Goal: Complete application form

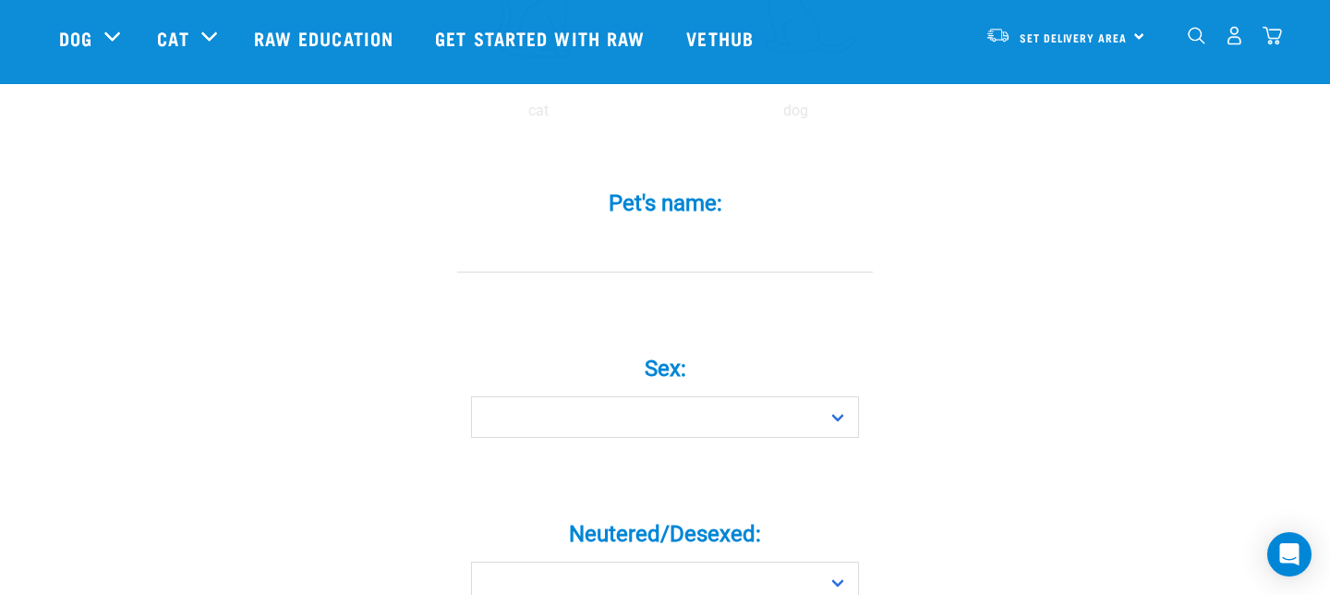
scroll to position [466, 0]
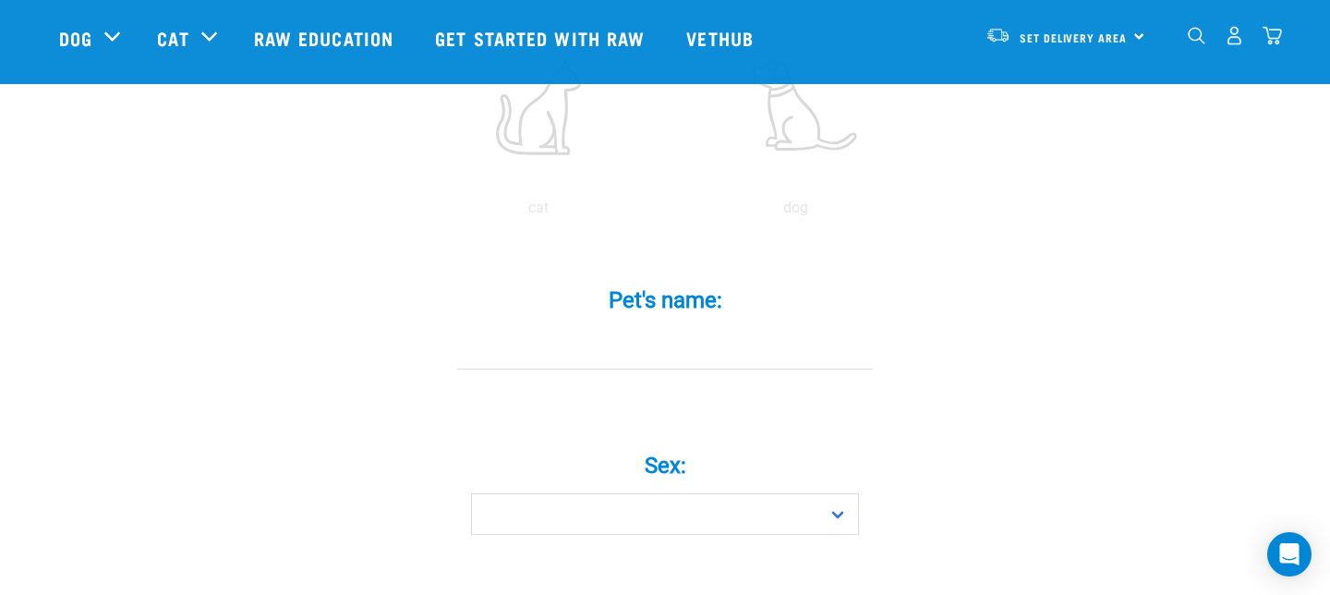
click at [664, 328] on input "Pet's name: *" at bounding box center [665, 349] width 416 height 42
type input "[PERSON_NAME]"
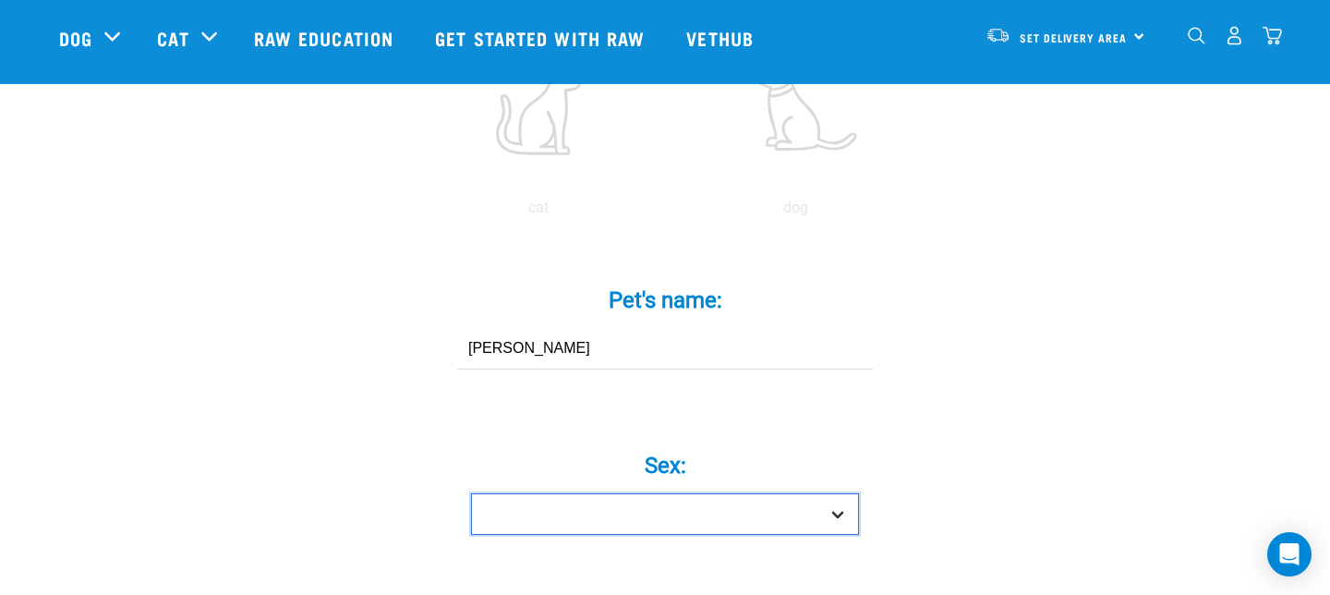
click at [721, 493] on select "Boy Girl" at bounding box center [665, 514] width 388 height 42
select select "girl"
click at [471, 493] on select "Boy Girl" at bounding box center [665, 514] width 388 height 42
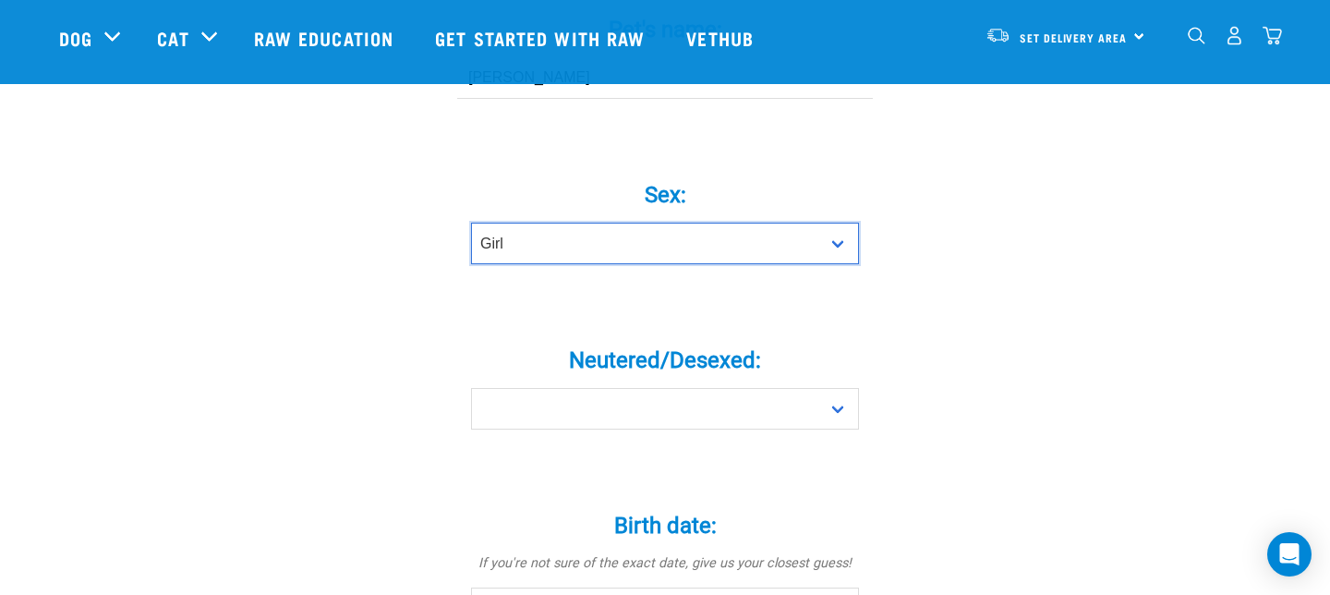
scroll to position [745, 0]
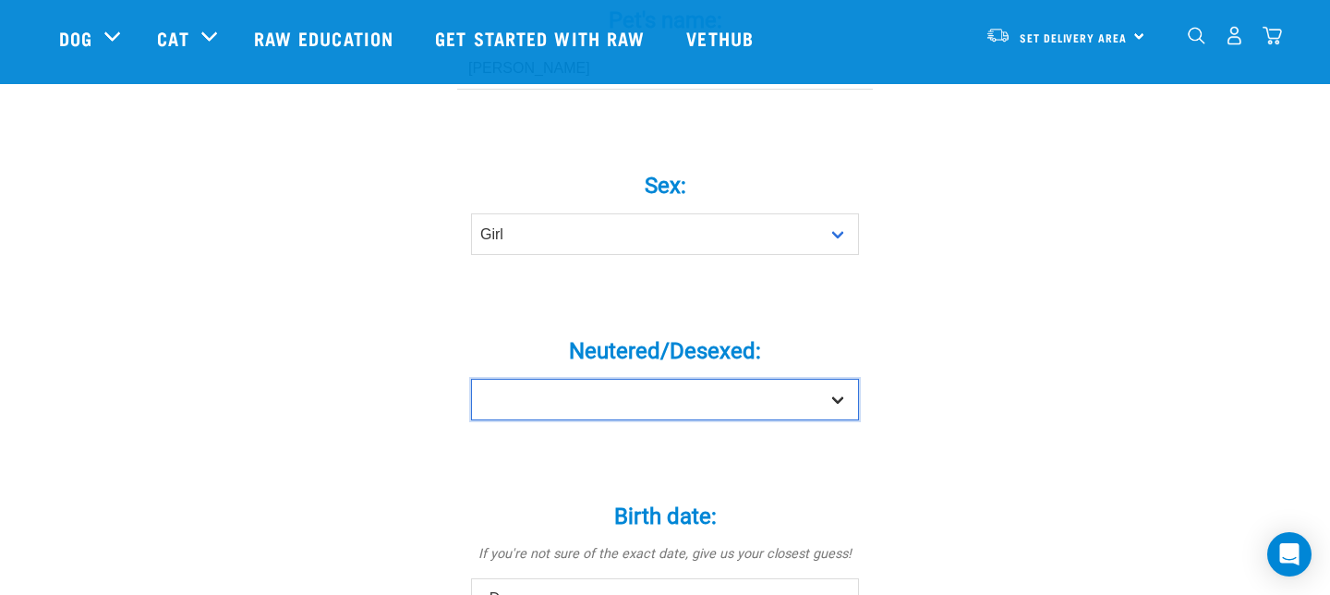
click at [722, 379] on select "Yes No" at bounding box center [665, 400] width 388 height 42
select select "yes"
click at [471, 379] on select "Yes No" at bounding box center [665, 400] width 388 height 42
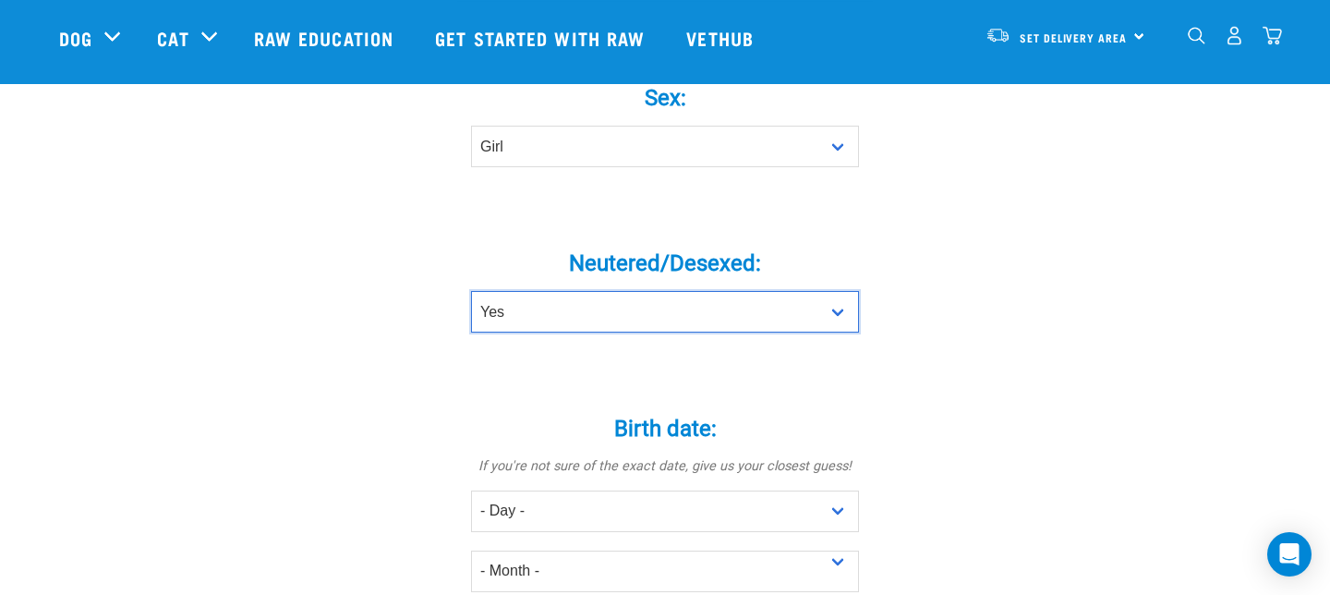
scroll to position [913, 0]
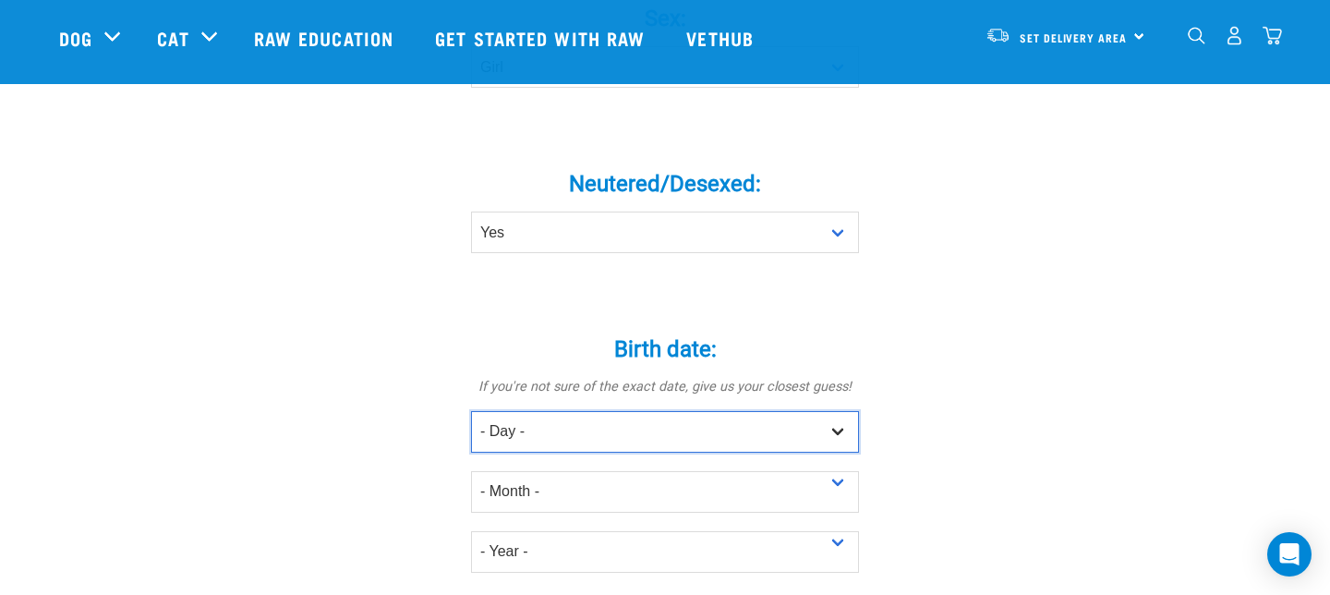
click at [619, 411] on select "- Day - 1 2 3 4 5 6 7 8 9 10 11 12 13 14 15 16 17 18 19 20 21 22 23 24 25 26 27" at bounding box center [665, 432] width 388 height 42
select select "1"
click at [471, 411] on select "- Day - 1 2 3 4 5 6 7 8 9 10 11 12 13 14 15 16 17 18 19 20 21 22 23 24 25 26 27" at bounding box center [665, 432] width 388 height 42
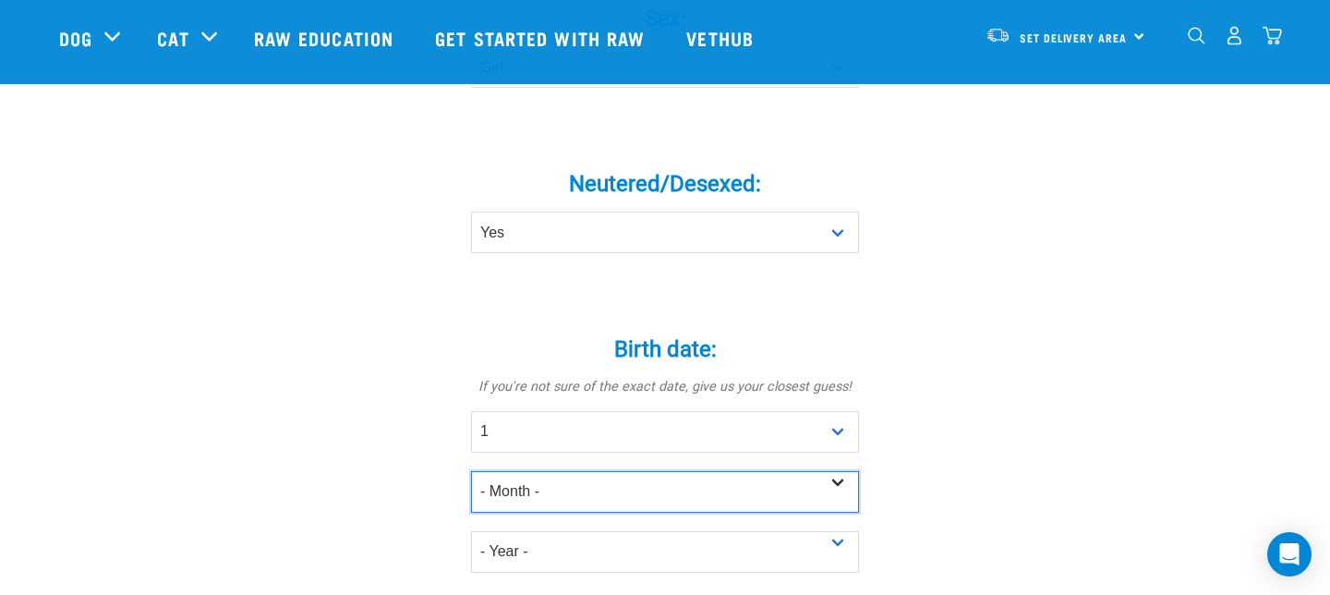
click at [611, 471] on select "- Month - January February March April May June July August September October N…" at bounding box center [665, 492] width 388 height 42
select select "January"
click at [471, 471] on select "- Month - January February March April May June July August September October N…" at bounding box center [665, 492] width 388 height 42
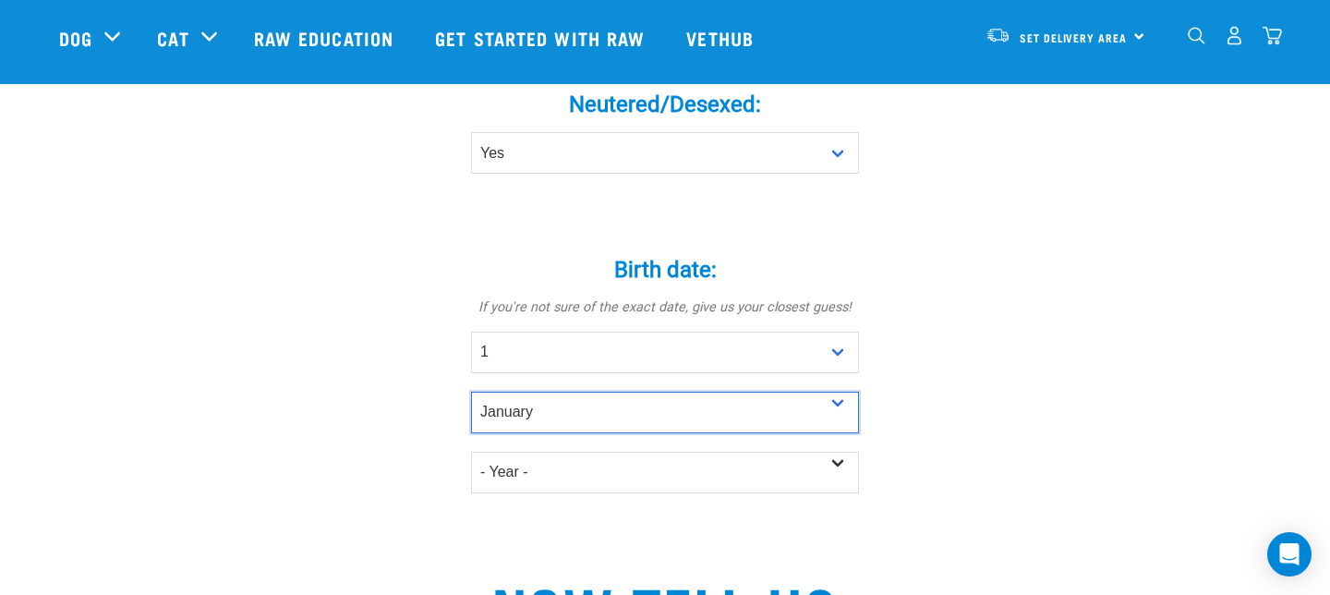
scroll to position [1026, 0]
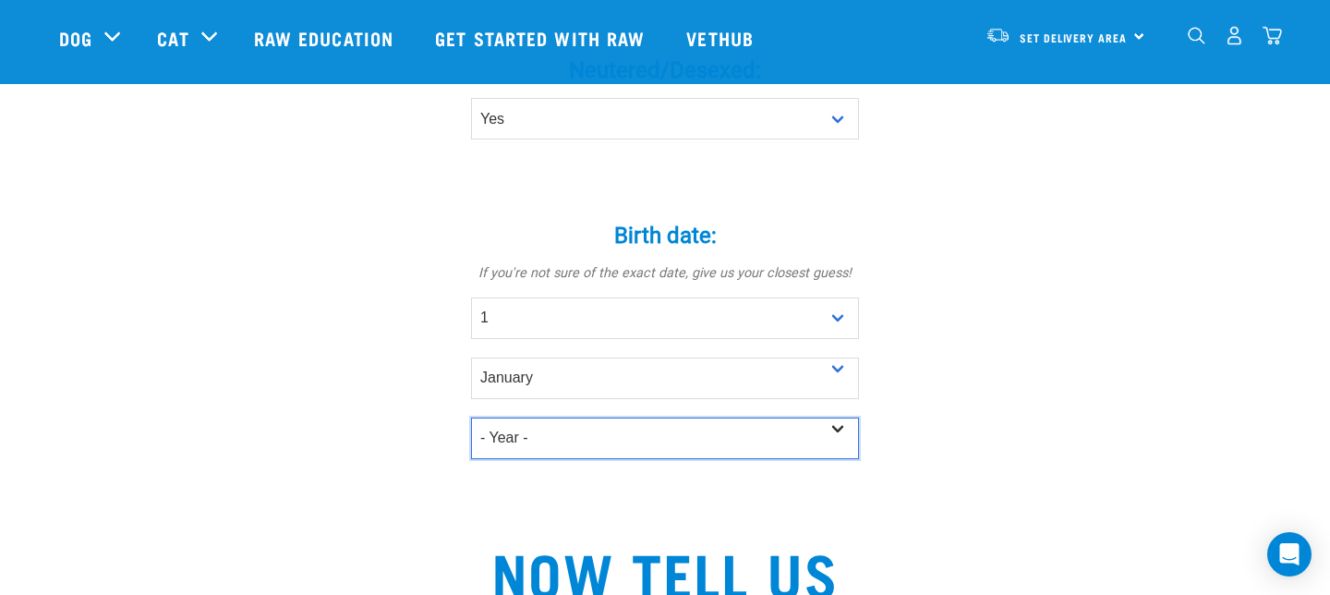
click at [615, 418] on select "- Year - 2025 2024 2023 2022 2021 2020 2019 2018 2017 2016 2015 2014 2013 2012" at bounding box center [665, 439] width 388 height 42
select select "2021"
click at [471, 418] on select "- Year - 2025 2024 2023 2022 2021 2020 2019 2018 2017 2016 2015 2014 2013 2012" at bounding box center [665, 439] width 388 height 42
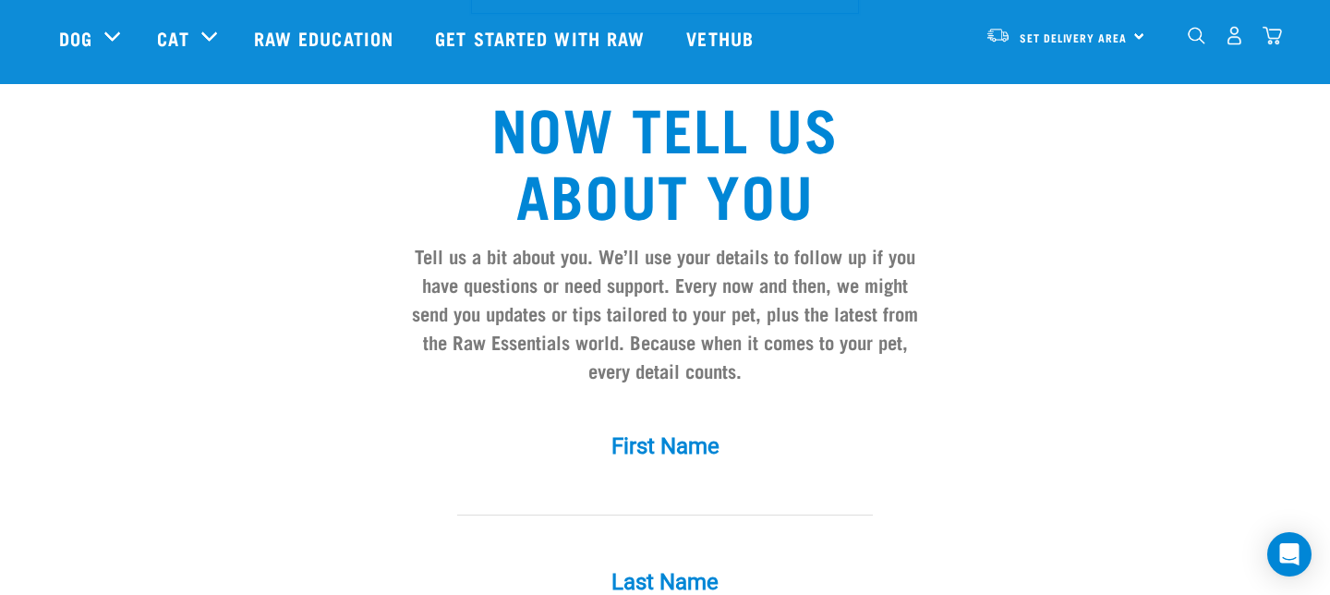
scroll to position [1501, 0]
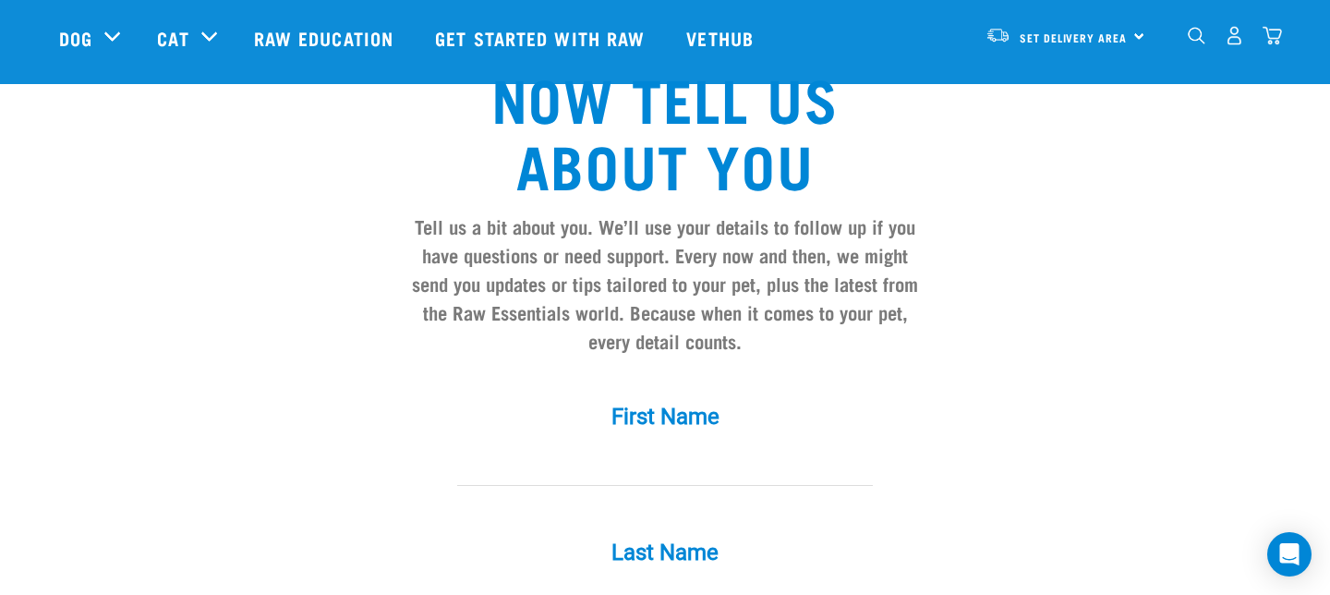
click at [667, 444] on input "First Name *" at bounding box center [665, 465] width 416 height 42
type input "[PERSON_NAME]"
type input "[EMAIL_ADDRESS][DOMAIN_NAME]"
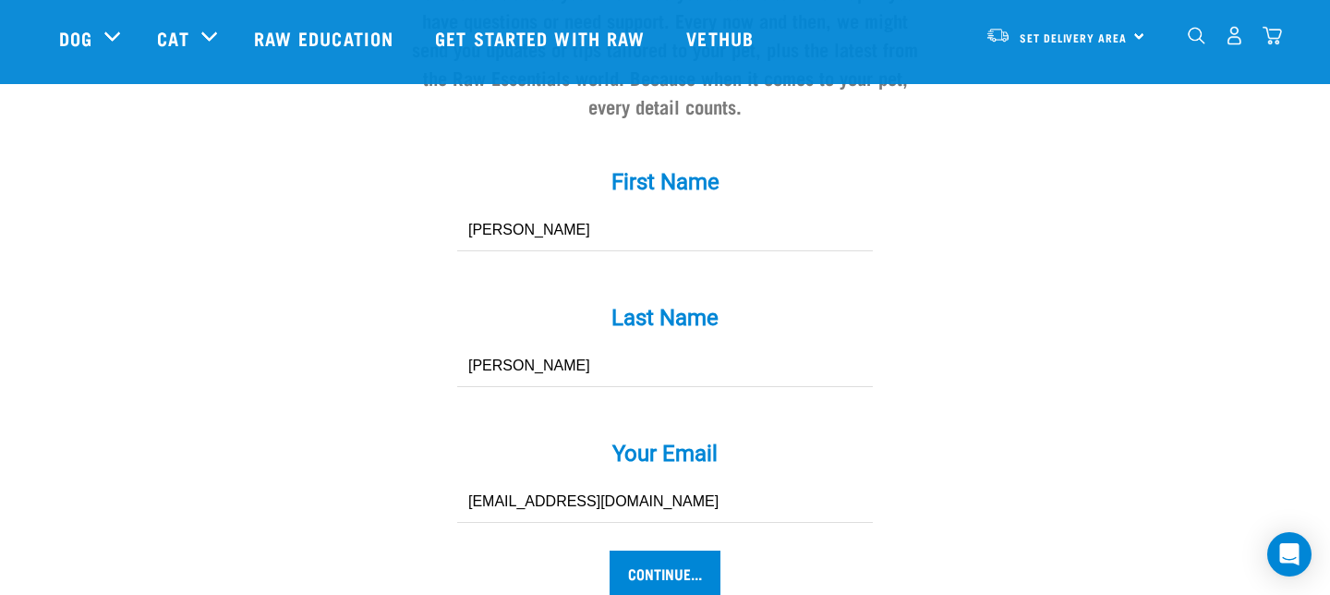
scroll to position [1737, 0]
click at [630, 550] on input "Continue..." at bounding box center [665, 572] width 111 height 44
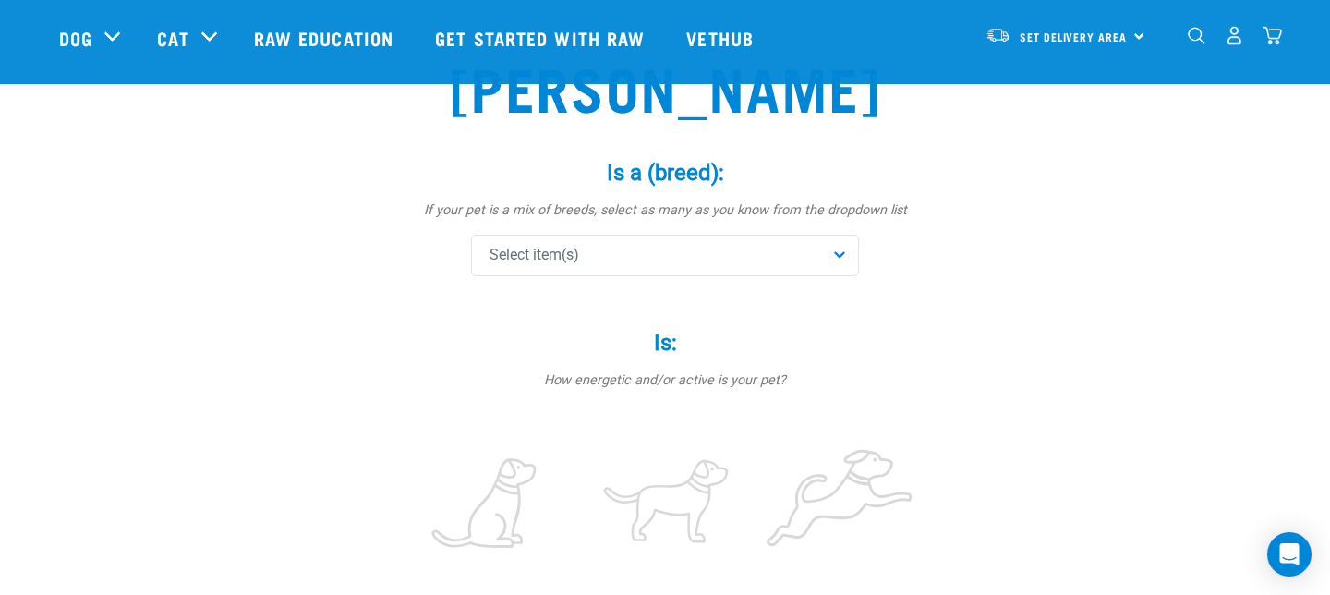
scroll to position [131, 0]
click at [837, 255] on div "Select item(s)" at bounding box center [665, 257] width 388 height 42
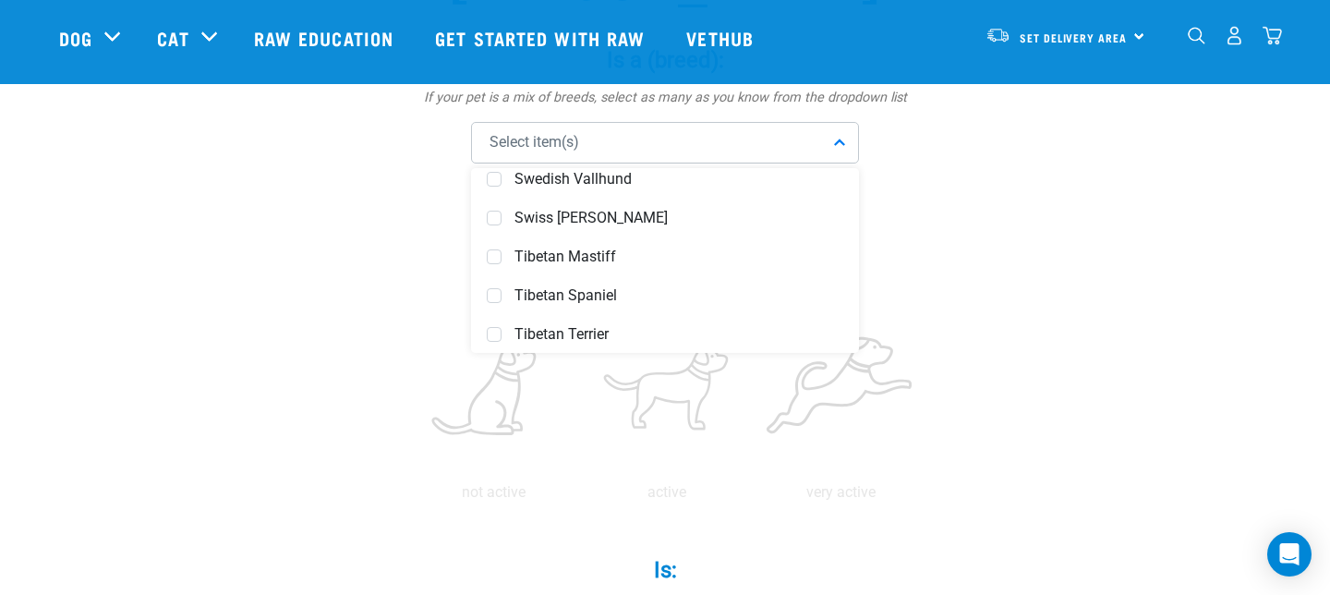
scroll to position [7189, 0]
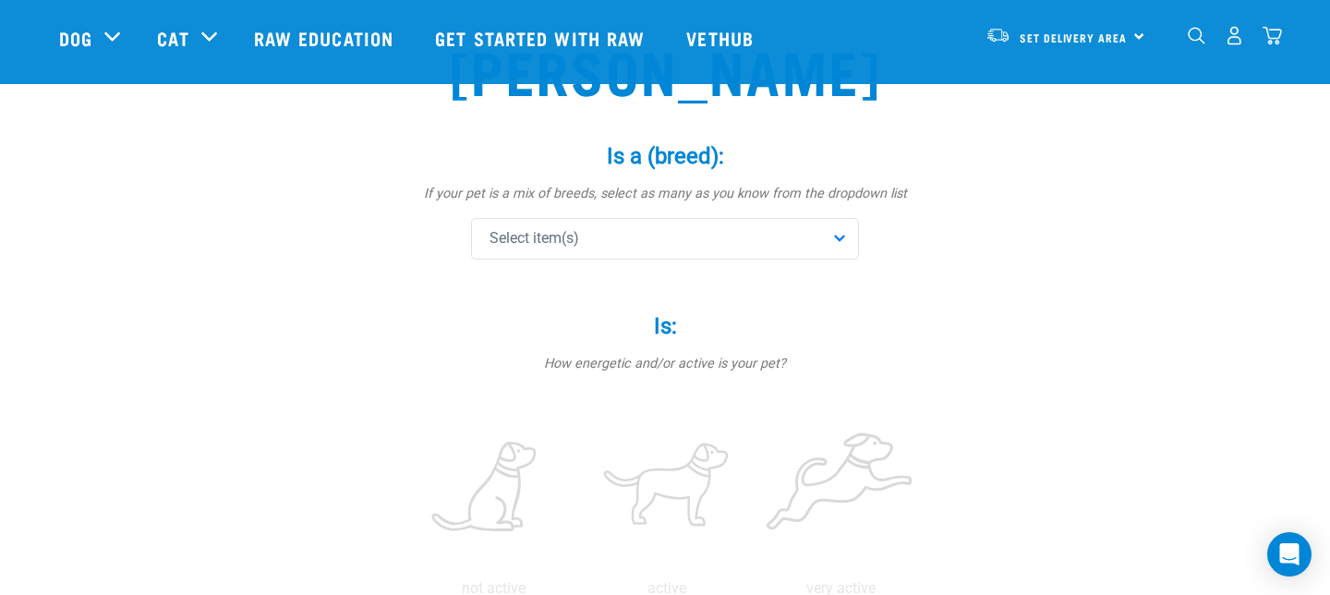
scroll to position [89, 0]
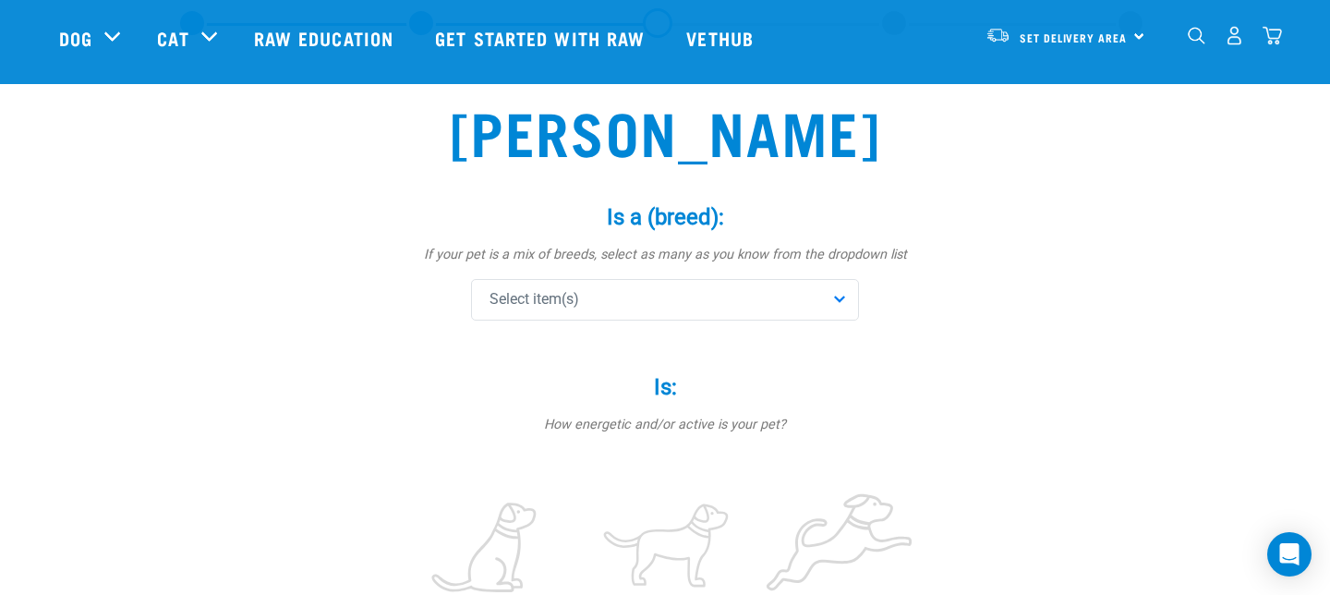
click at [842, 295] on div "Select item(s)" at bounding box center [665, 300] width 388 height 42
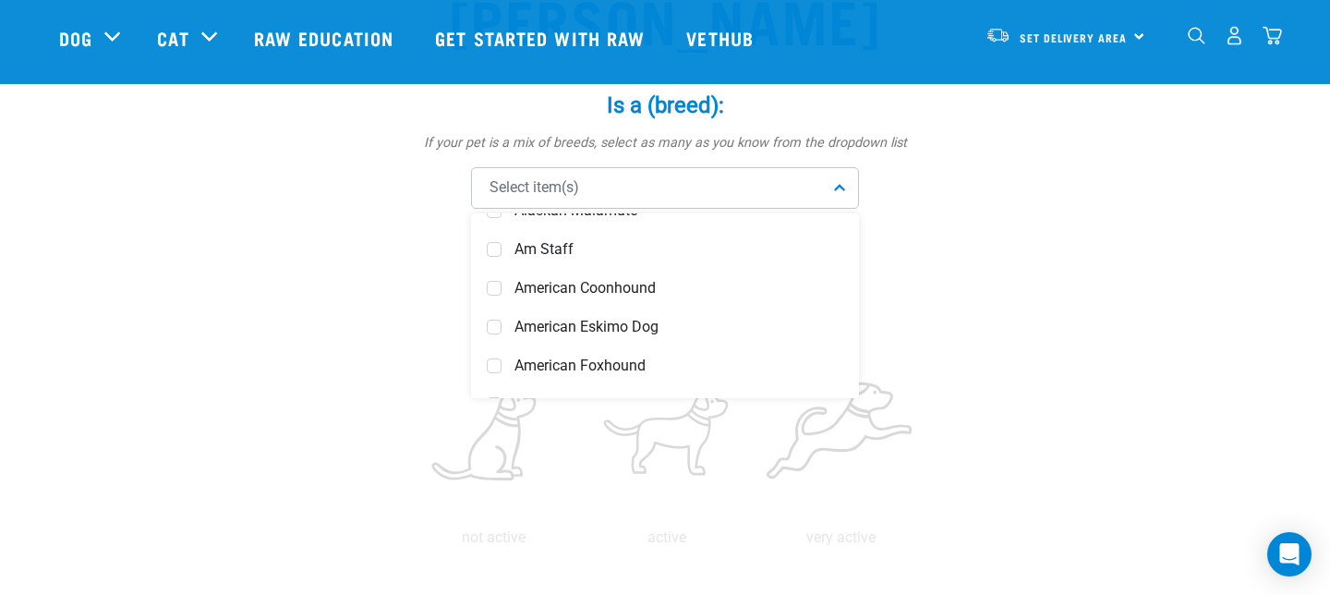
scroll to position [253, 0]
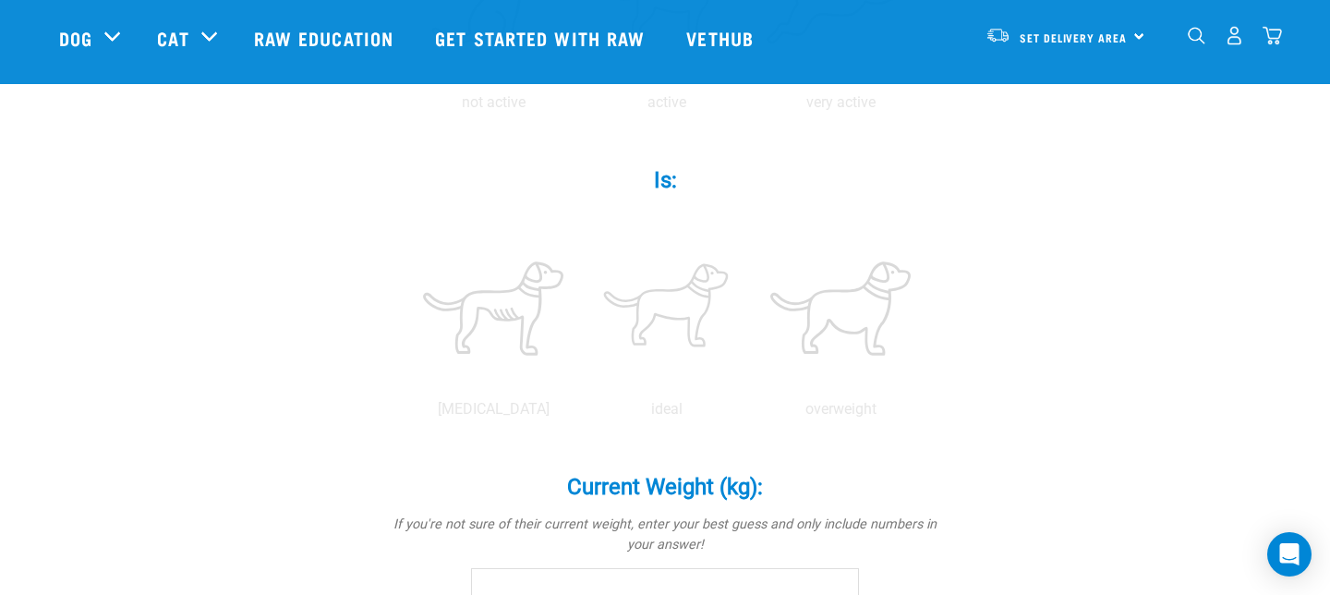
scroll to position [613, 0]
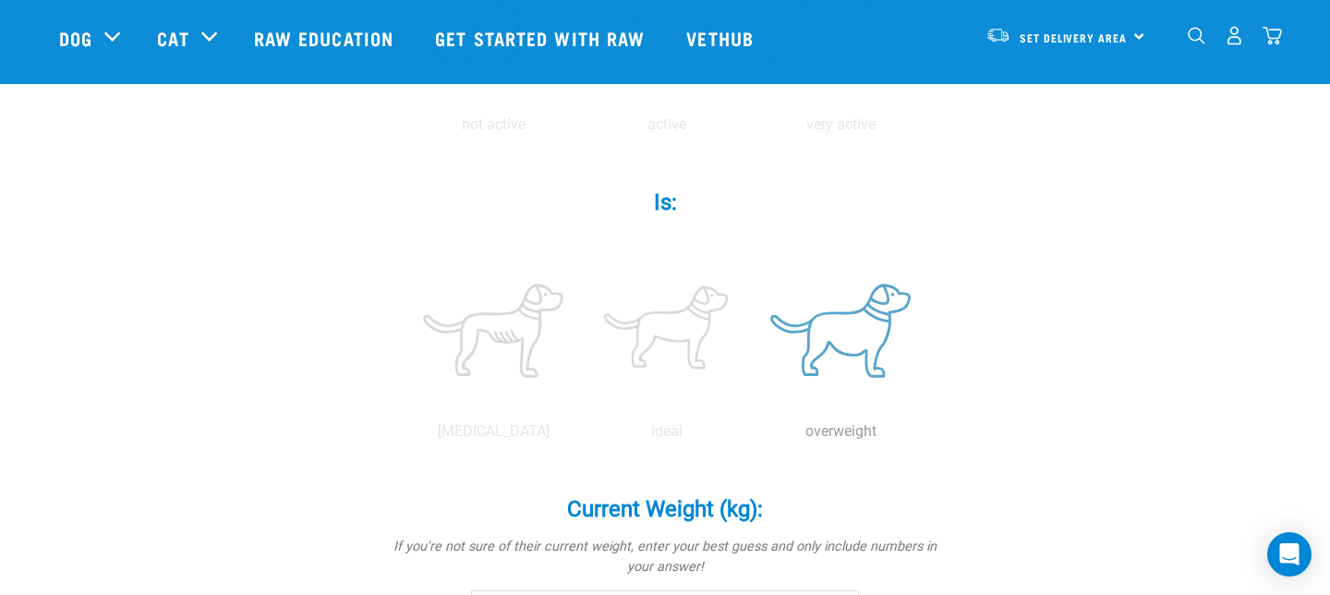
click at [845, 341] on label at bounding box center [840, 330] width 166 height 157
click at [754, 436] on input "radio" at bounding box center [754, 436] width 0 height 0
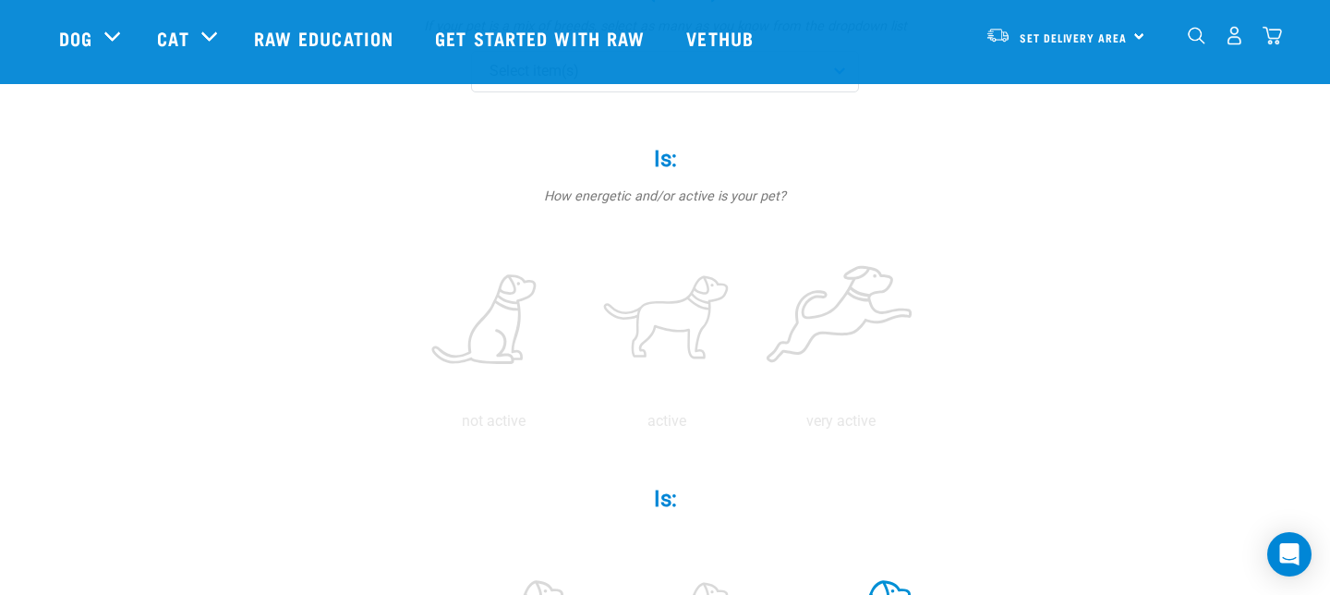
scroll to position [309, 0]
click at [648, 333] on label at bounding box center [667, 327] width 166 height 157
click at [580, 433] on input "radio" at bounding box center [580, 433] width 0 height 0
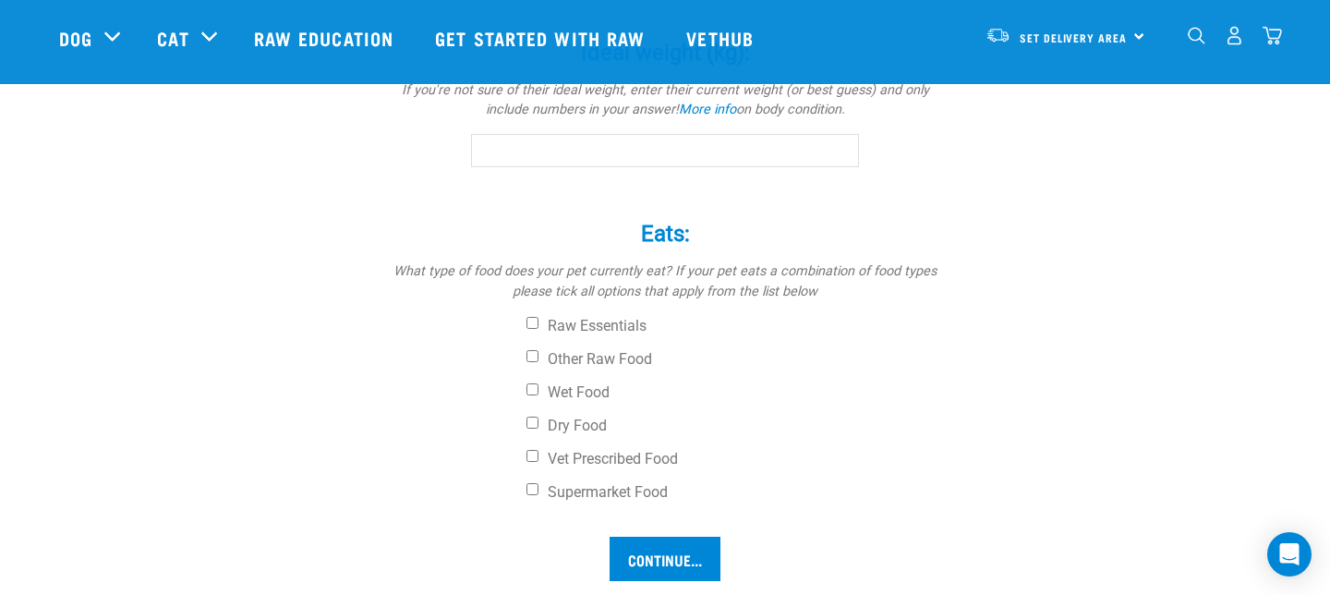
scroll to position [1263, 0]
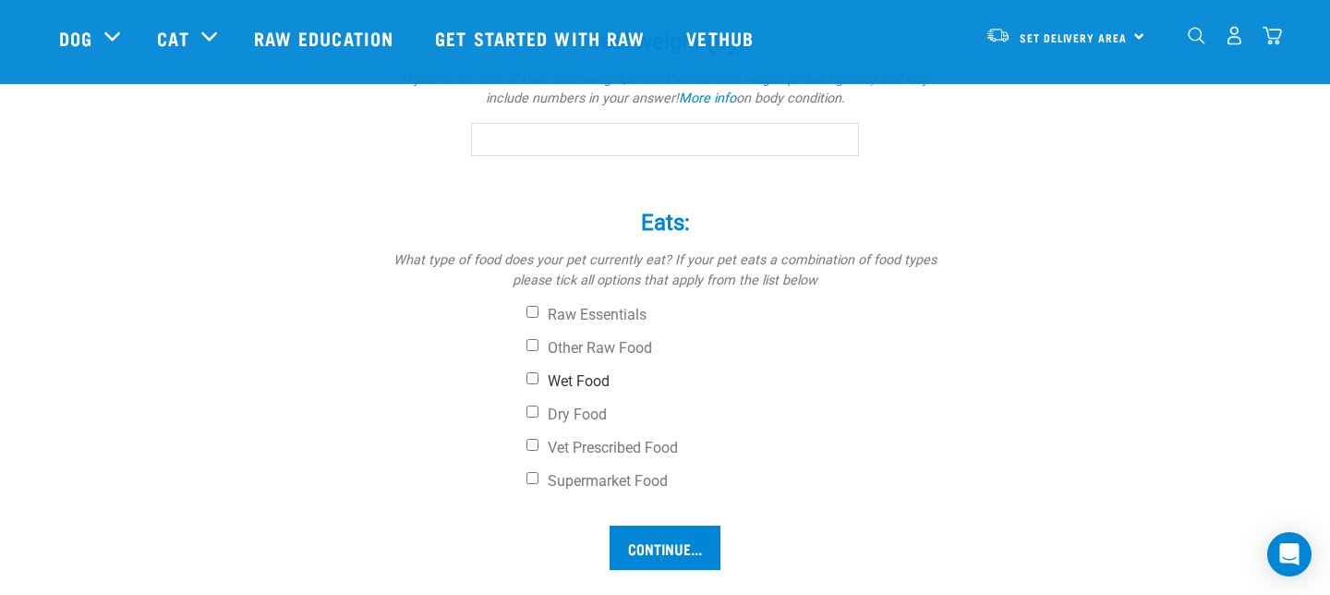
click at [529, 375] on input "Wet Food" at bounding box center [533, 378] width 12 height 12
checkbox input "true"
click at [531, 408] on input "Dry Food" at bounding box center [533, 412] width 12 height 12
checkbox input "true"
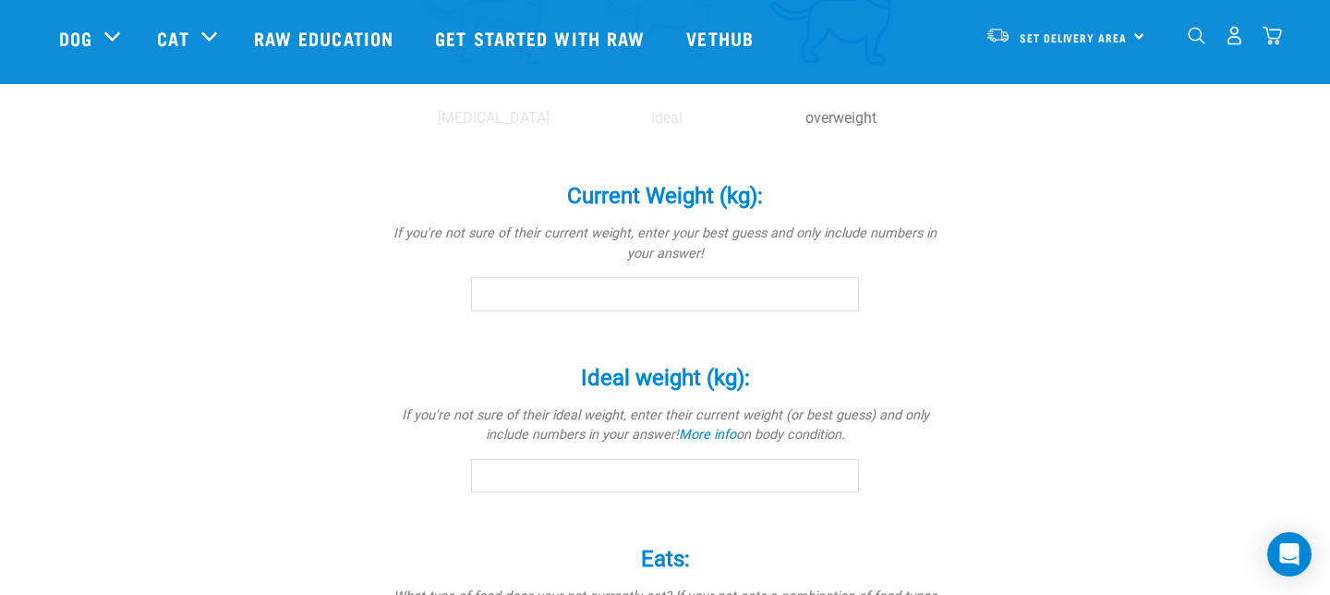
scroll to position [917, 0]
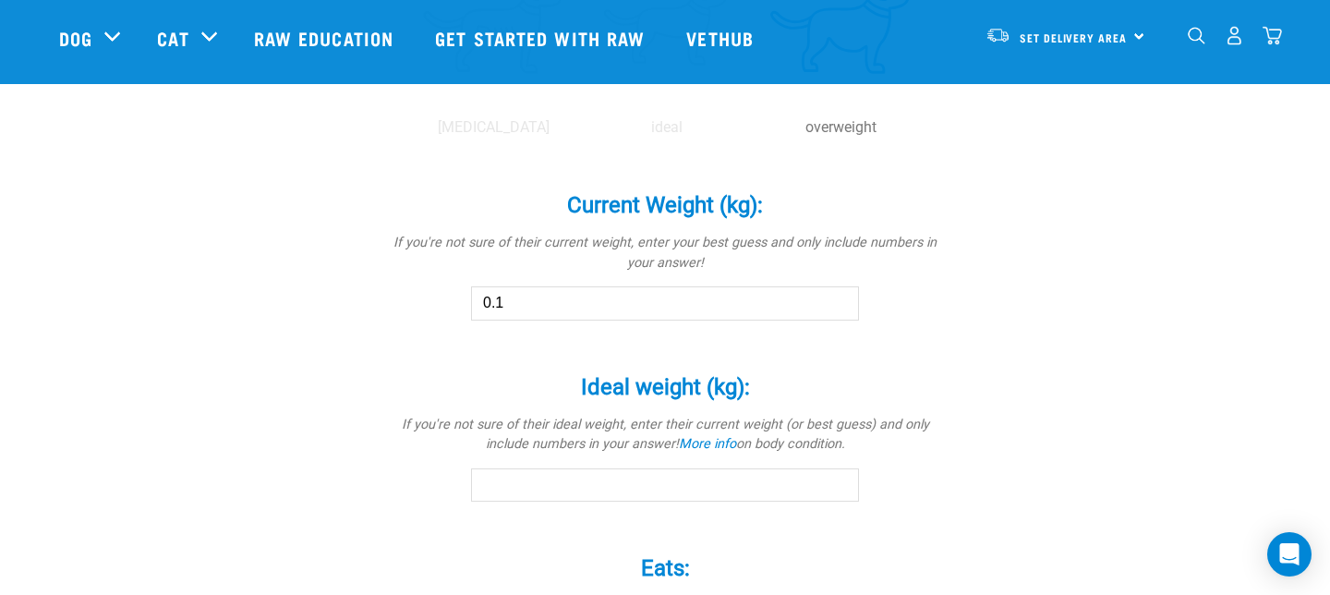
type input "0.1"
click at [840, 297] on input "0.1" at bounding box center [665, 302] width 388 height 33
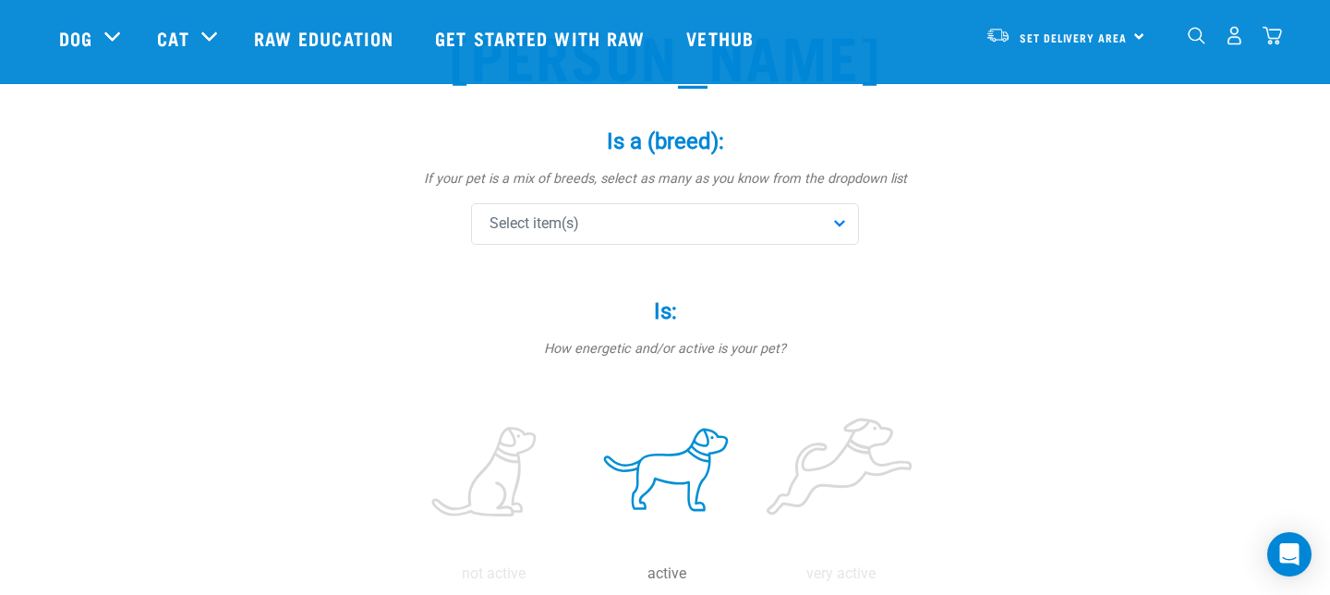
scroll to position [0, 0]
